Goal: Find specific page/section: Find specific page/section

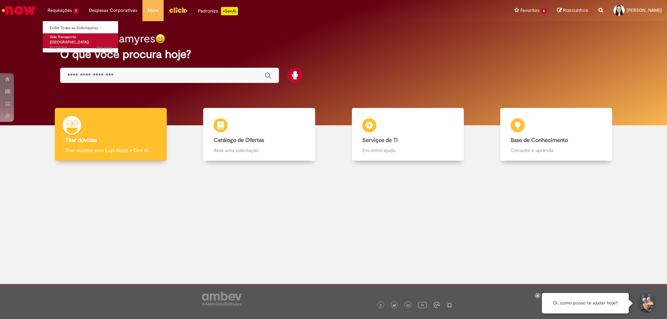
click at [68, 38] on span "Vale Transporte ([GEOGRAPHIC_DATA])" at bounding box center [69, 39] width 39 height 11
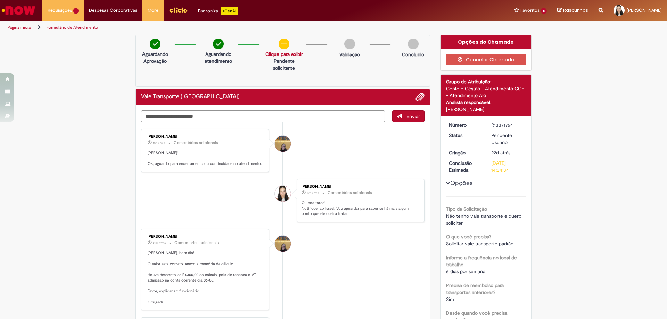
click at [15, 7] on img "Ir para a Homepage" at bounding box center [19, 10] width 36 height 14
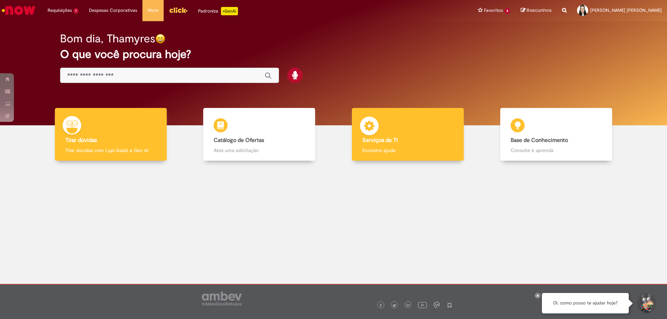
click at [384, 142] on b "Serviços de TI" at bounding box center [379, 140] width 35 height 7
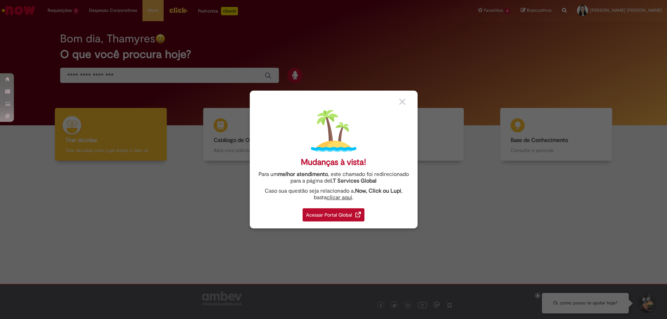
click at [346, 211] on div "Acessar Portal Global" at bounding box center [333, 214] width 62 height 13
